Goal: Check status: Check status

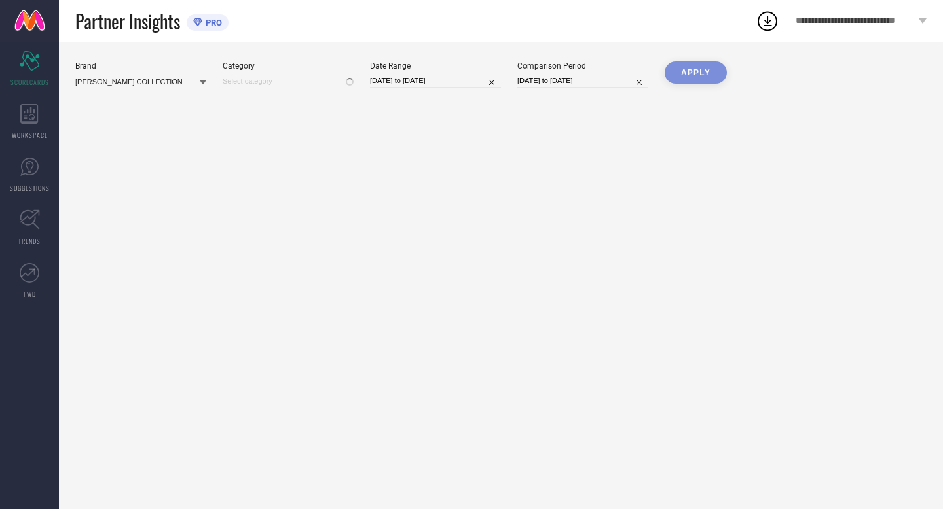
type input "Women-Bangle"
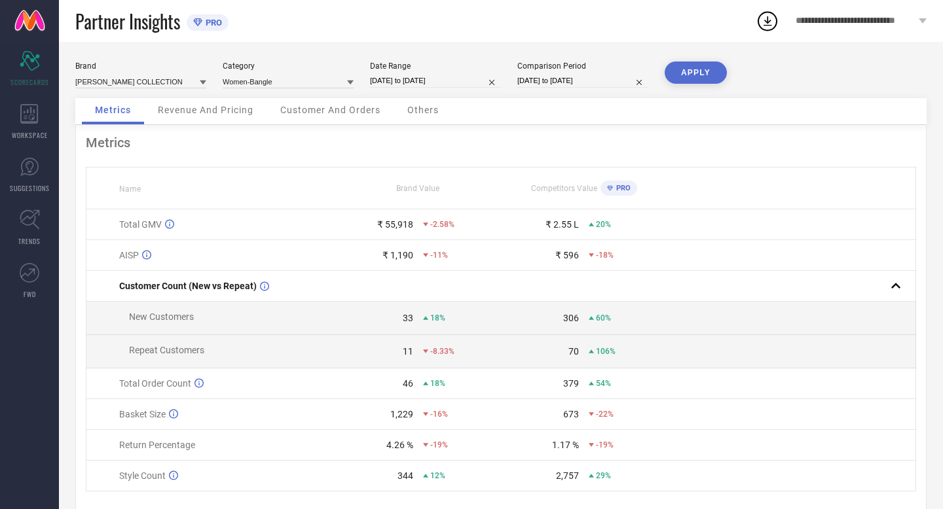
click at [460, 83] on input "[DATE] to [DATE]" at bounding box center [435, 81] width 131 height 14
select select "7"
select select "2025"
select select "8"
select select "2025"
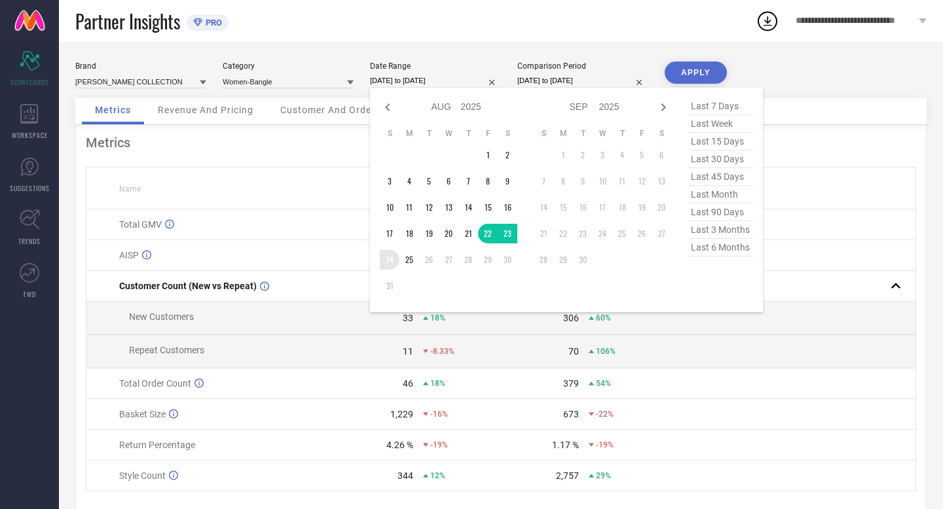
click at [386, 261] on td "24" at bounding box center [390, 260] width 20 height 20
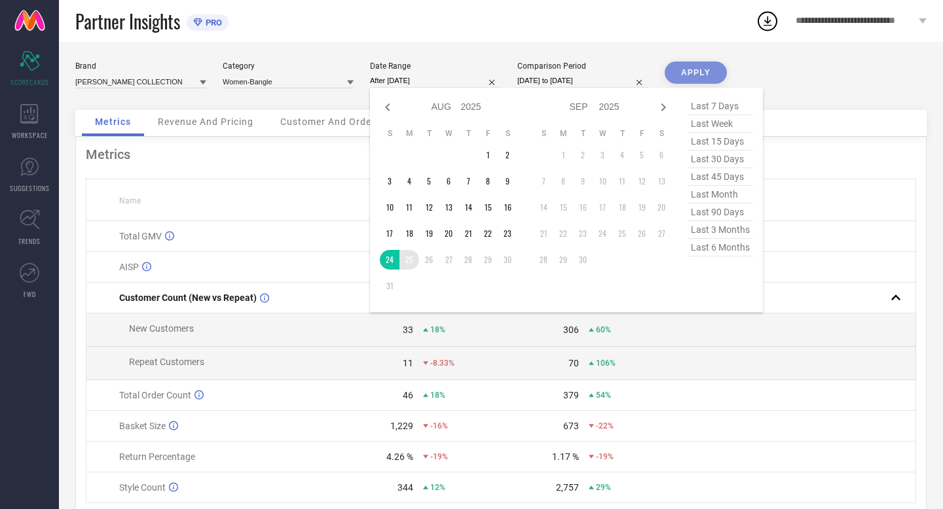
type input "[DATE] to [DATE]"
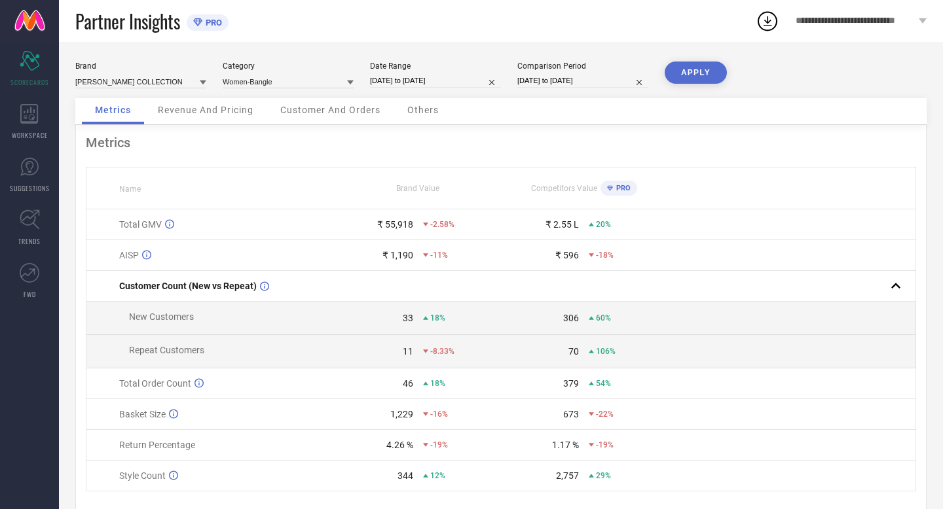
click at [611, 77] on input "[DATE] to [DATE]" at bounding box center [582, 81] width 131 height 14
select select "7"
select select "2024"
select select "8"
select select "2024"
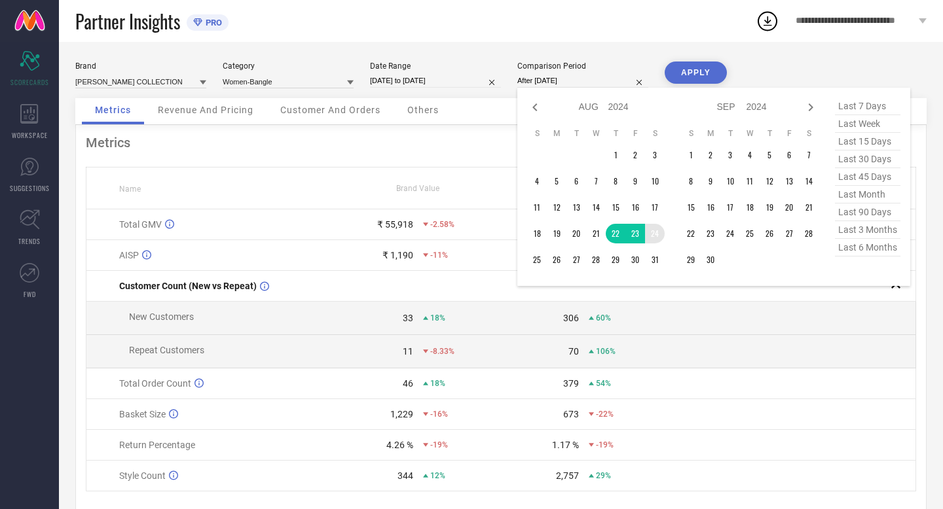
click at [654, 232] on td "24" at bounding box center [655, 234] width 20 height 20
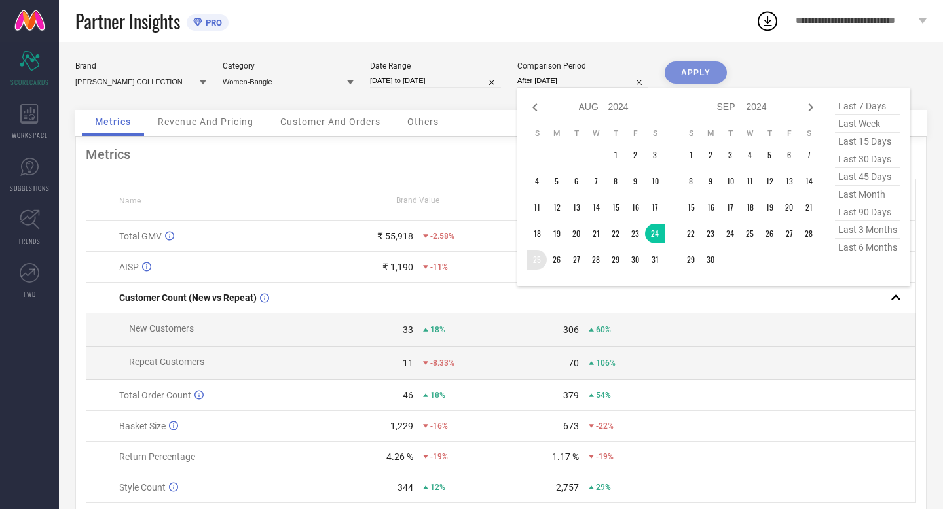
type input "[DATE] to [DATE]"
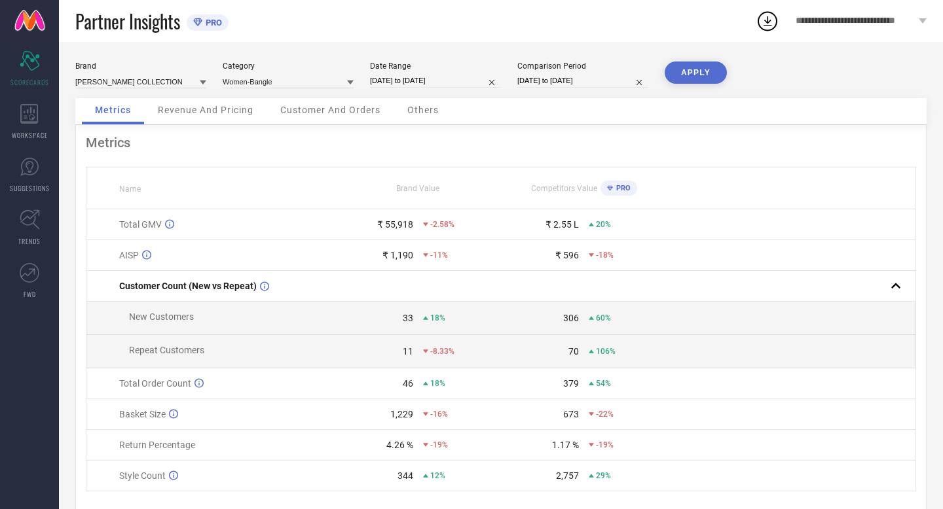
click at [697, 72] on button "APPLY" at bounding box center [696, 73] width 62 height 22
click at [310, 77] on input at bounding box center [288, 82] width 131 height 14
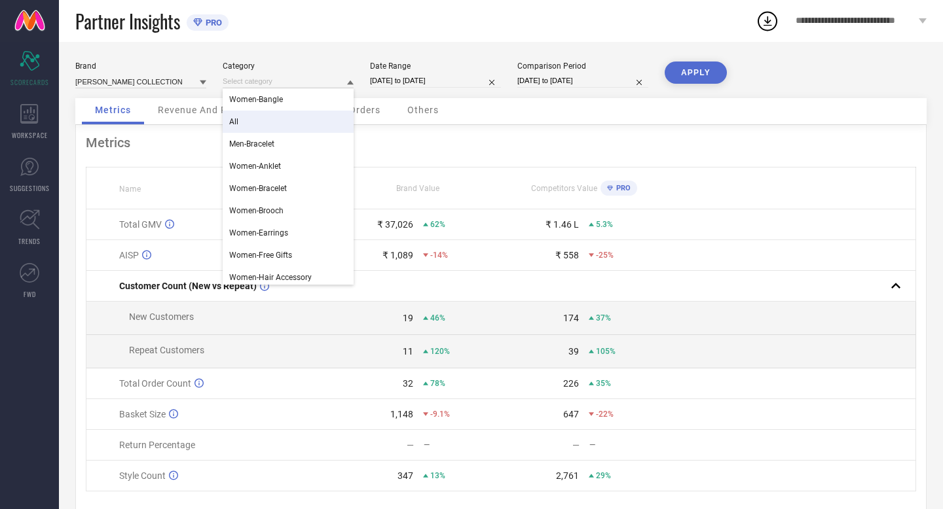
click at [287, 120] on div "All" at bounding box center [288, 122] width 131 height 22
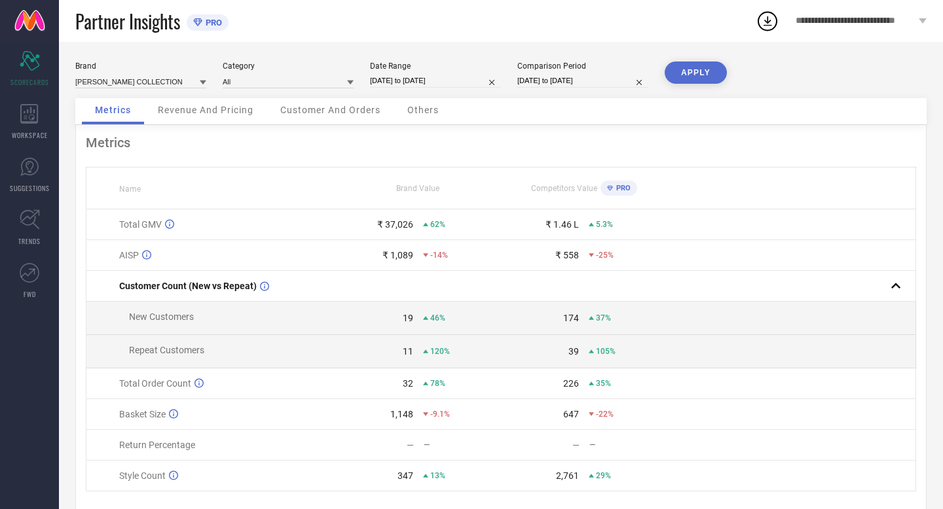
click at [693, 77] on button "APPLY" at bounding box center [696, 73] width 62 height 22
